Goal: Communication & Community: Participate in discussion

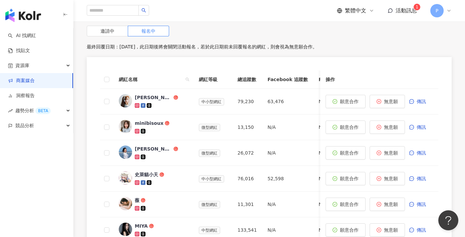
click at [403, 10] on span "活動訊息" at bounding box center [406, 10] width 21 height 6
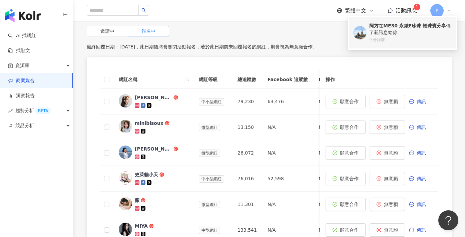
click at [414, 35] on div "阿方 在 ME30 永續E珍珠 輕珠寶分享 傳了新訊息給你" at bounding box center [410, 29] width 83 height 13
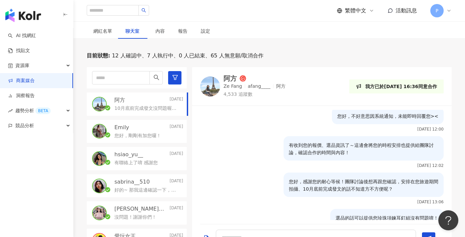
scroll to position [1065, 0]
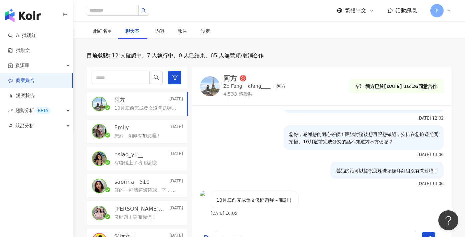
click at [130, 128] on div "Emily Today" at bounding box center [148, 127] width 69 height 7
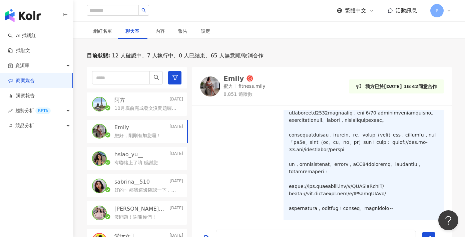
scroll to position [16, 0]
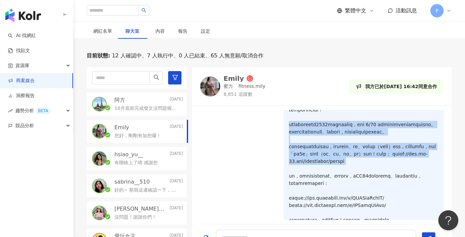
drag, startPoint x: 284, startPoint y: 123, endPoint x: 344, endPoint y: 178, distance: 81.2
click at [344, 178] on p at bounding box center [363, 168] width 149 height 139
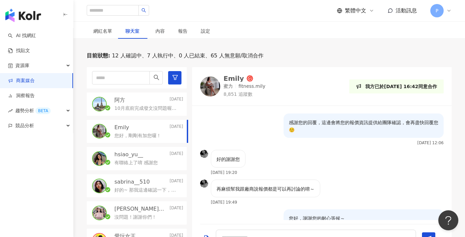
scroll to position [508, 0]
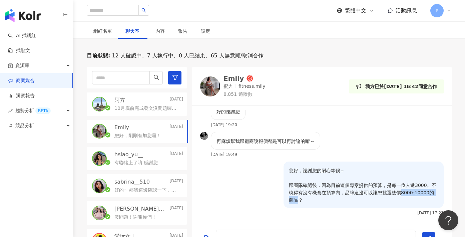
drag, startPoint x: 387, startPoint y: 199, endPoint x: 427, endPoint y: 199, distance: 40.4
click at [427, 199] on p "您好，謝謝您的耐心等候～ 跟團隊確認後，因為目前這個專案提供的預算，是每一位人選3000。不曉得有沒有機會在預算內，品牌這邊可以讓您挑選總價8000-1000…" at bounding box center [363, 185] width 149 height 37
copy p "8000-10000的商品"
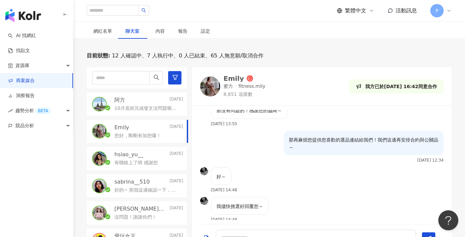
scroll to position [743, 0]
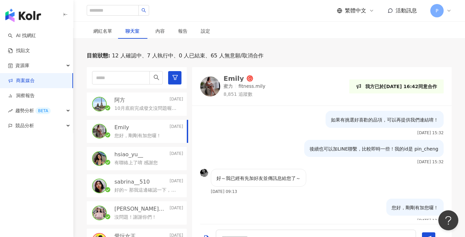
click at [153, 111] on div "阿方 Today 10月底前完成發文沒問題喔～謝謝！" at bounding box center [137, 103] width 100 height 23
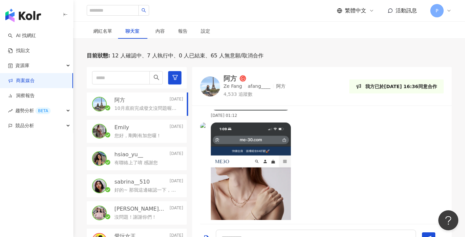
scroll to position [1065, 0]
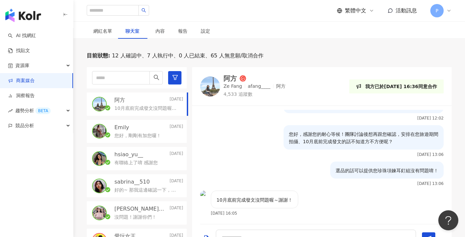
click at [229, 168] on div "選品的話可以提供您珍珠項鍊耳釘組沒有問題唷！ 2025/9/8 13:06" at bounding box center [321, 175] width 259 height 29
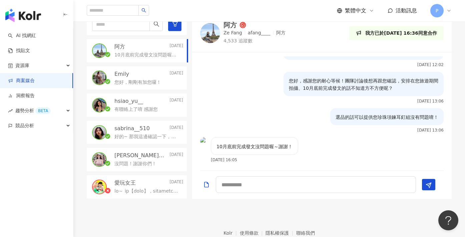
scroll to position [210, 0]
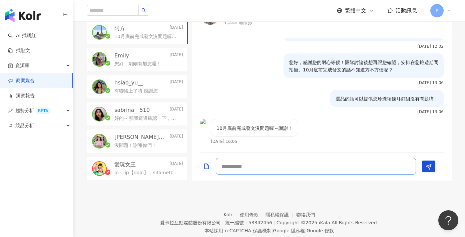
click at [287, 163] on textarea at bounding box center [316, 166] width 200 height 17
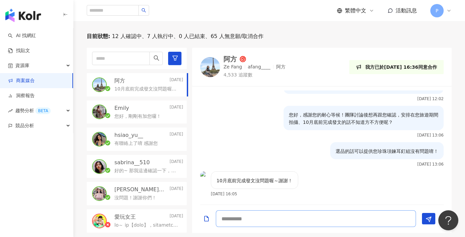
scroll to position [1040, 0]
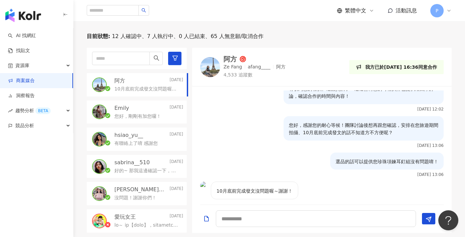
click at [143, 85] on div "10月底前完成發文沒問題喔～謝謝！" at bounding box center [148, 88] width 69 height 8
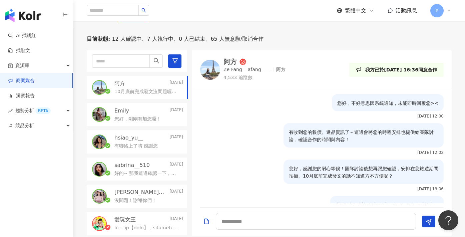
scroll to position [1065, 0]
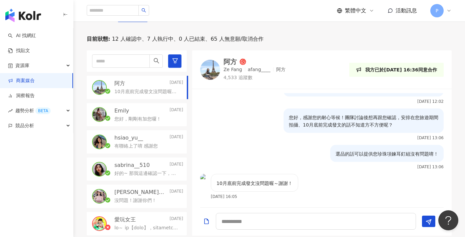
click at [129, 118] on p "您好，剛剛有加您囉！" at bounding box center [137, 119] width 47 height 7
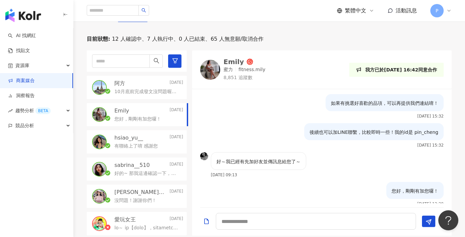
scroll to position [741, 0]
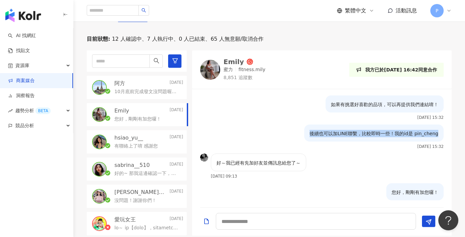
drag, startPoint x: 311, startPoint y: 126, endPoint x: 442, endPoint y: 126, distance: 131.1
click at [442, 126] on div "後續也可以加LINE聯繫，比較即時一些！我的id是 pin_cheng 2025/9/8 15:32" at bounding box center [321, 138] width 259 height 29
copy p "後續也可以加LINE聯繫，比較即時一些！我的id是 pin_cheng"
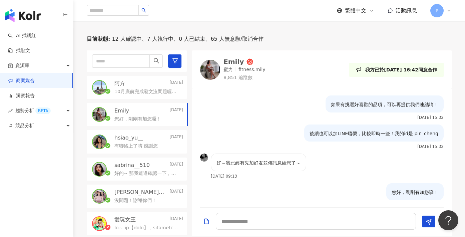
click at [137, 91] on p "10月底前完成發文沒問題喔～謝謝！" at bounding box center [147, 91] width 66 height 7
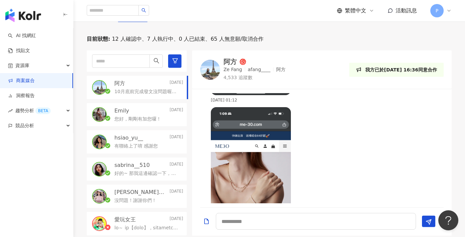
scroll to position [1065, 0]
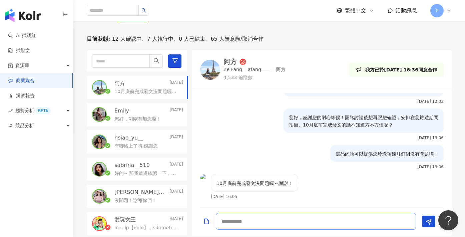
click at [249, 218] on textarea at bounding box center [316, 221] width 200 height 17
paste textarea "**********"
click at [222, 220] on textarea "**********" at bounding box center [316, 221] width 200 height 17
click at [236, 220] on textarea "**********" at bounding box center [316, 221] width 200 height 17
drag, startPoint x: 238, startPoint y: 221, endPoint x: 253, endPoint y: 221, distance: 15.0
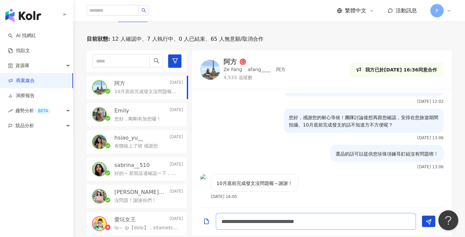
click at [253, 221] on textarea "**********" at bounding box center [316, 221] width 200 height 17
click at [273, 220] on textarea "**********" at bounding box center [316, 221] width 200 height 17
drag, startPoint x: 286, startPoint y: 221, endPoint x: 295, endPoint y: 215, distance: 11.1
click at [286, 221] on textarea "**********" at bounding box center [316, 221] width 200 height 17
click at [375, 221] on textarea "**********" at bounding box center [316, 221] width 200 height 17
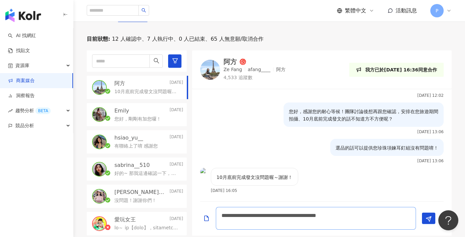
scroll to position [1066, 0]
click at [310, 224] on textarea "**********" at bounding box center [316, 218] width 200 height 23
type textarea "**********"
click at [430, 215] on span "Send" at bounding box center [429, 218] width 6 height 7
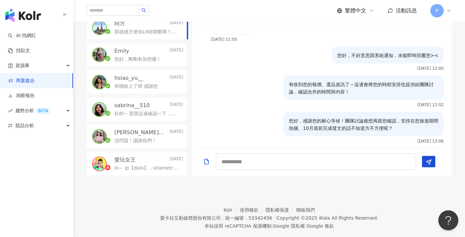
scroll to position [149, 0]
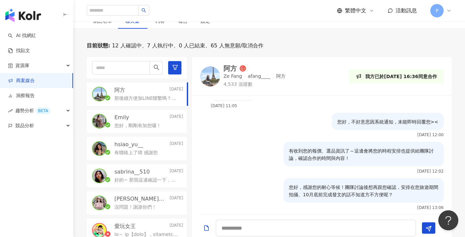
click at [140, 123] on p "您好，剛剛有加您囉！" at bounding box center [137, 125] width 47 height 7
click at [134, 151] on p "有聯絡上了唷 感謝您" at bounding box center [135, 152] width 43 height 7
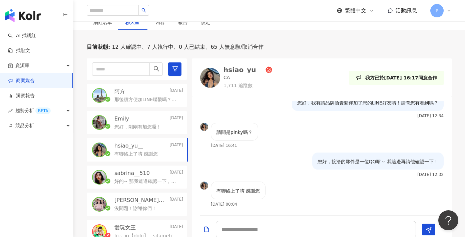
scroll to position [135, 0]
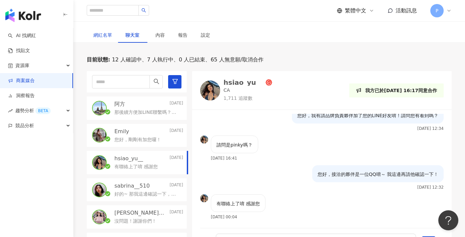
click at [103, 35] on div "網紅名單" at bounding box center [102, 34] width 19 height 7
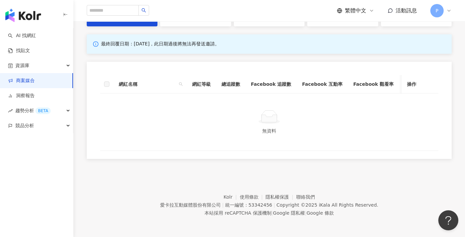
scroll to position [143, 0]
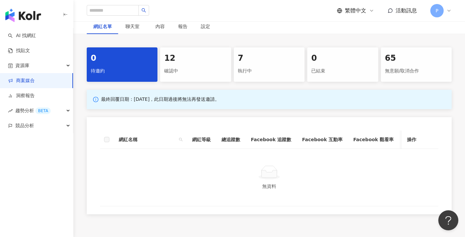
click at [174, 72] on div "確認中" at bounding box center [195, 70] width 63 height 11
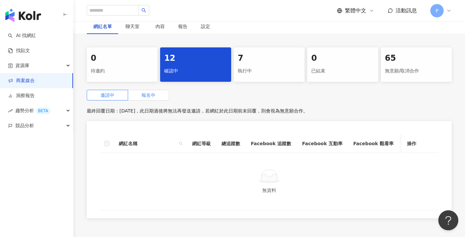
click at [161, 97] on label "報名中" at bounding box center [148, 95] width 41 height 11
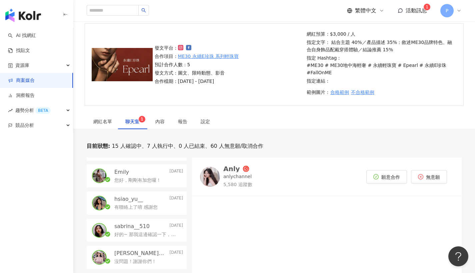
scroll to position [103, 0]
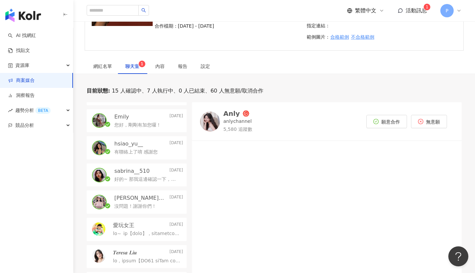
click at [124, 116] on p "Emily" at bounding box center [121, 116] width 15 height 7
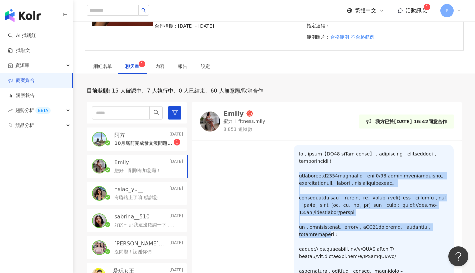
scroll to position [34, 0]
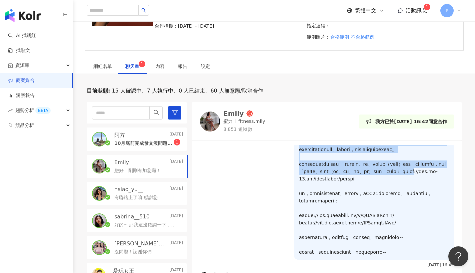
drag, startPoint x: 308, startPoint y: 177, endPoint x: 404, endPoint y: 188, distance: 96.7
click at [404, 188] on p at bounding box center [373, 186] width 149 height 139
click at [354, 194] on p at bounding box center [373, 186] width 149 height 139
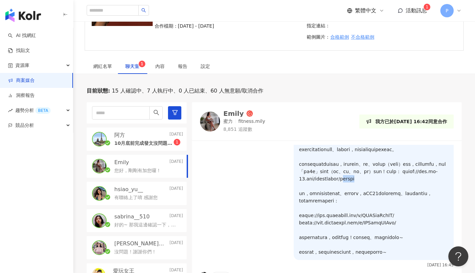
scroll to position [22, 0]
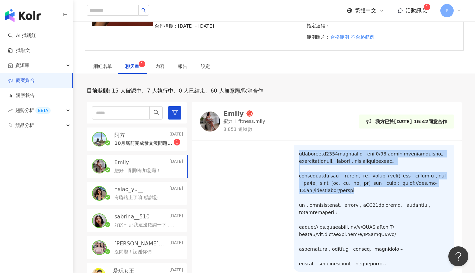
drag, startPoint x: 355, startPoint y: 194, endPoint x: 288, endPoint y: 155, distance: 77.6
click at [288, 155] on div "[DATE] 16:45" at bounding box center [327, 201] width 254 height 156
copy p "此次合作我們將提供市價8000元的輕珠寶給您體驗，並須在 9/20 前於社群平台發布體驗合作貼文或影片素材。本次合作希望能包含素材廣告授權、圖文素材授權，煩請…"
